Goal: Transaction & Acquisition: Purchase product/service

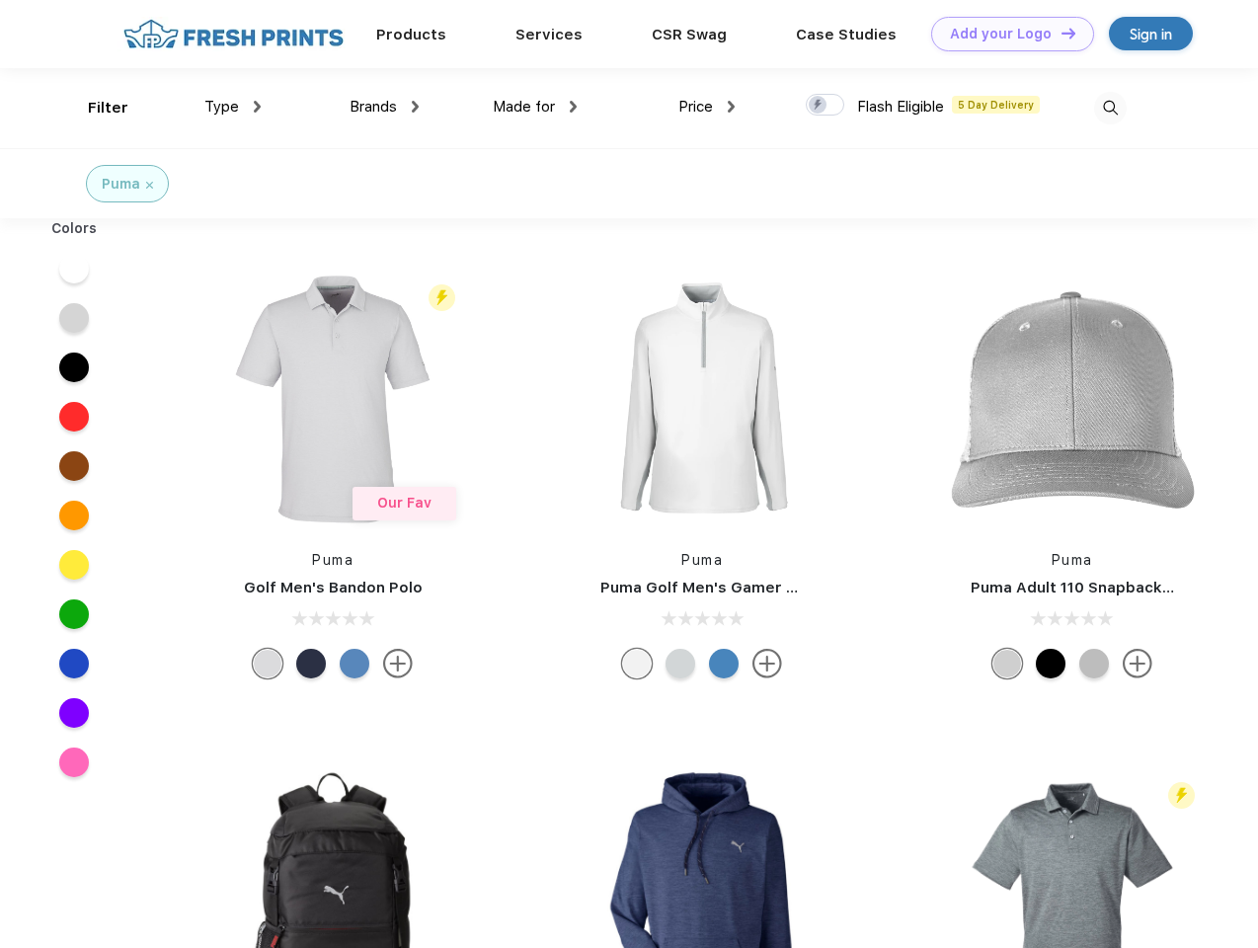
click at [1005, 34] on link "Add your Logo Design Tool" at bounding box center [1012, 34] width 163 height 35
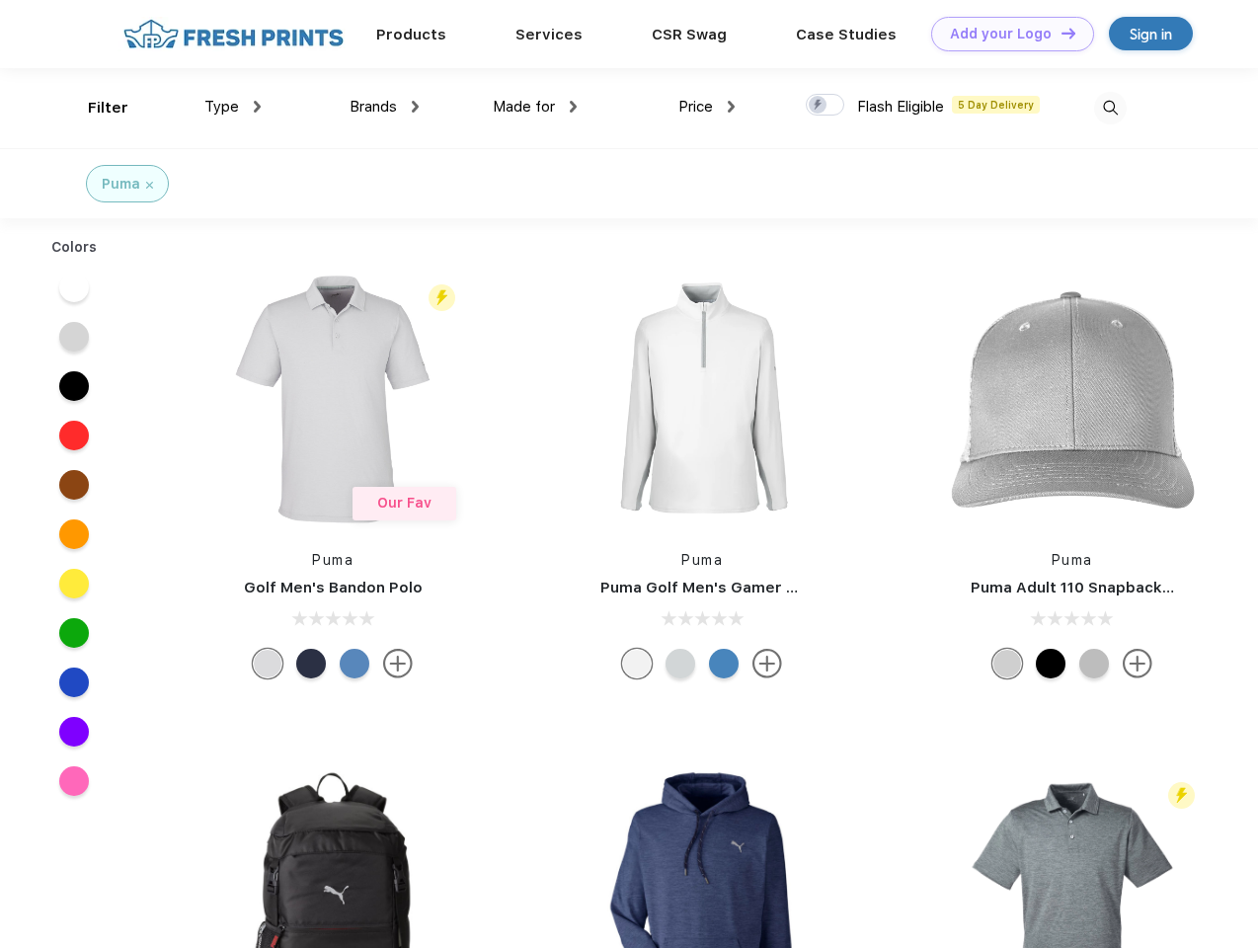
click at [0, 0] on div "Design Tool" at bounding box center [0, 0] width 0 height 0
click at [1059, 33] on link "Add your Logo Design Tool" at bounding box center [1012, 34] width 163 height 35
click at [95, 108] on div "Filter" at bounding box center [108, 108] width 40 height 23
click at [233, 107] on span "Type" at bounding box center [221, 107] width 35 height 18
click at [384, 107] on span "Brands" at bounding box center [372, 107] width 47 height 18
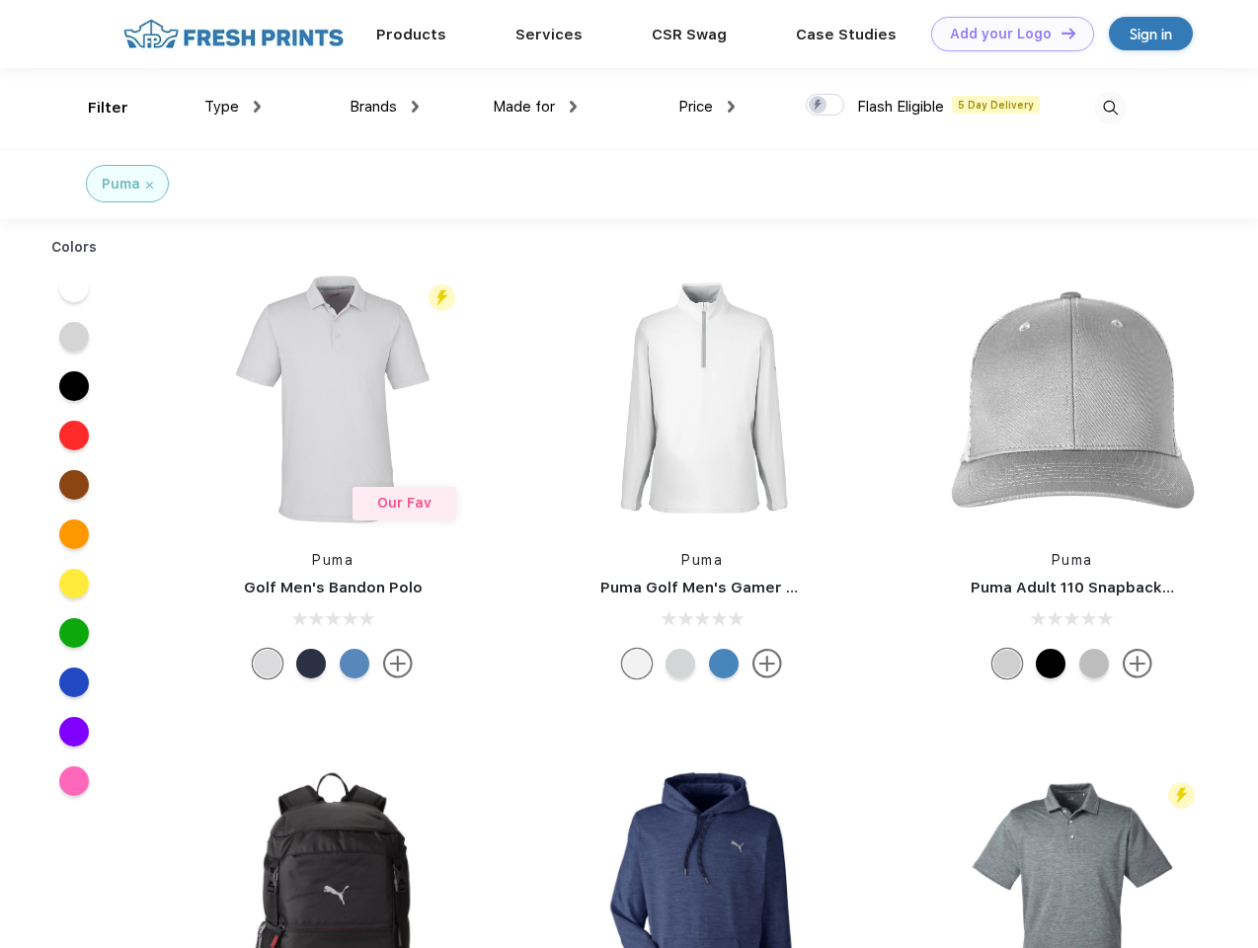
click at [535, 107] on span "Made for" at bounding box center [524, 107] width 62 height 18
click at [707, 107] on span "Price" at bounding box center [695, 107] width 35 height 18
click at [825, 106] on div at bounding box center [825, 105] width 39 height 22
click at [818, 106] on input "checkbox" at bounding box center [812, 99] width 13 height 13
click at [1110, 108] on img at bounding box center [1110, 108] width 33 height 33
